Goal: Task Accomplishment & Management: Use online tool/utility

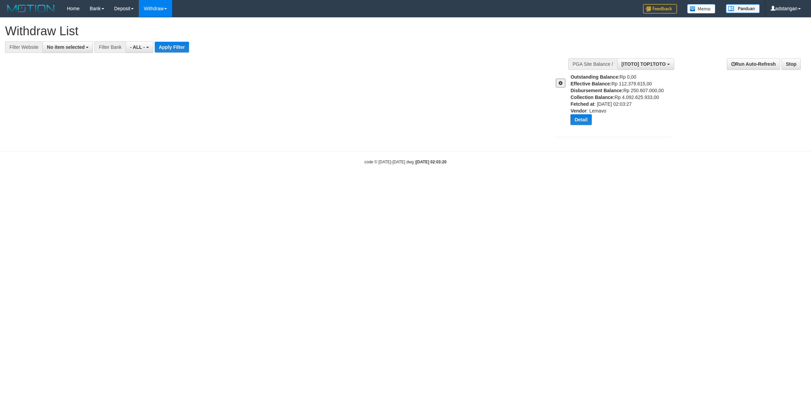
select select
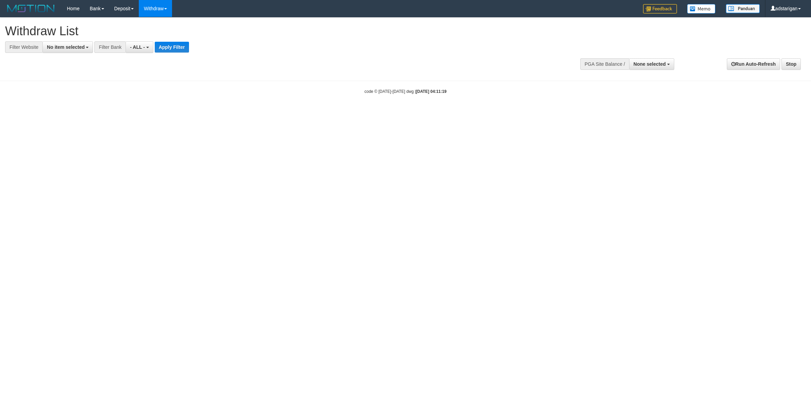
select select
click at [628, 63] on div "PGA Site Balance /" at bounding box center [604, 64] width 49 height 12
click at [649, 66] on span "None selected" at bounding box center [649, 63] width 32 height 5
click at [631, 97] on label "[ITOTO] TOP1TOTO" at bounding box center [642, 98] width 64 height 9
select select "***"
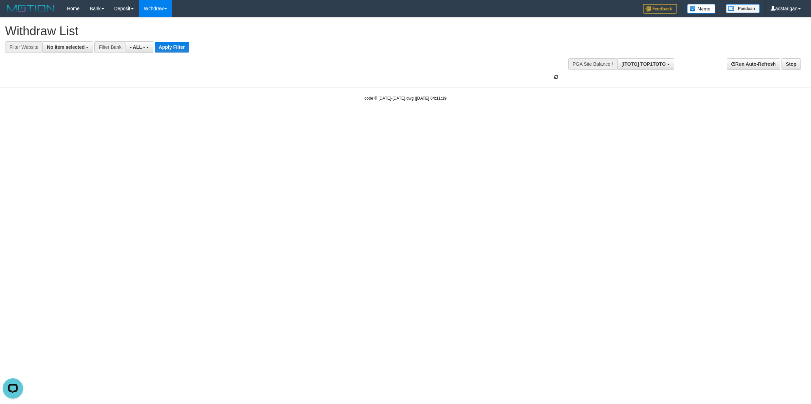
scroll to position [6, 0]
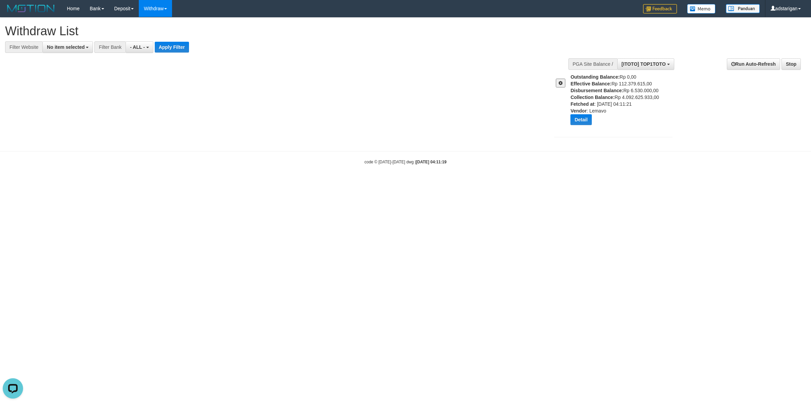
click at [563, 84] on button at bounding box center [560, 83] width 9 height 9
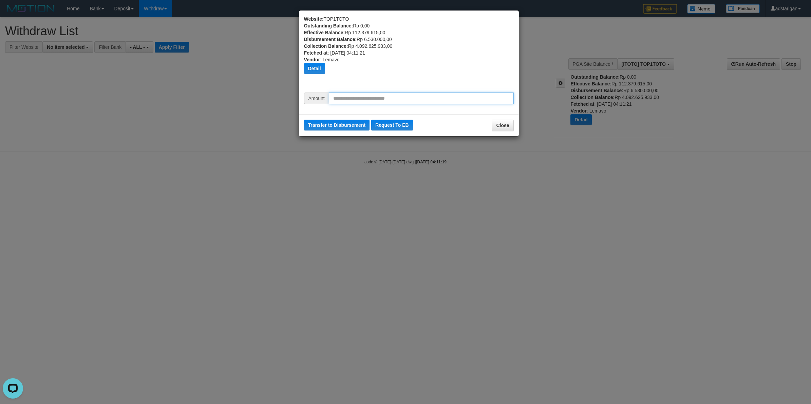
click at [452, 99] on input "text" at bounding box center [421, 99] width 185 height 12
type input "*********"
click at [350, 125] on button "Transfer to Disbursement" at bounding box center [337, 125] width 66 height 11
